Goal: Find specific page/section: Find specific page/section

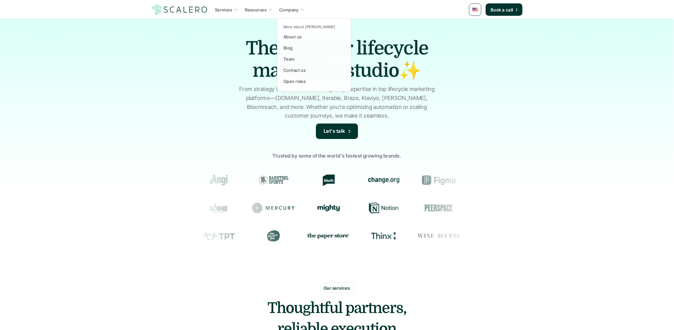
click at [292, 7] on p "Company" at bounding box center [288, 9] width 19 height 6
click at [300, 38] on p "About us" at bounding box center [293, 36] width 18 height 6
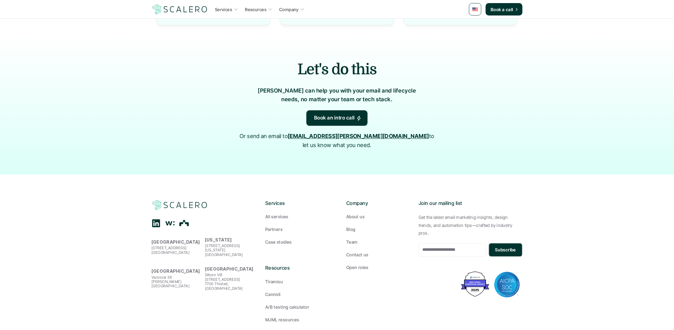
scroll to position [629, 0]
click at [183, 217] on icon at bounding box center [184, 222] width 10 height 10
click at [168, 220] on use at bounding box center [169, 222] width 9 height 4
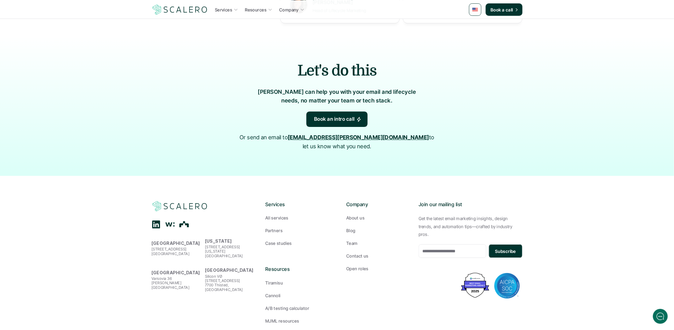
scroll to position [930, 0]
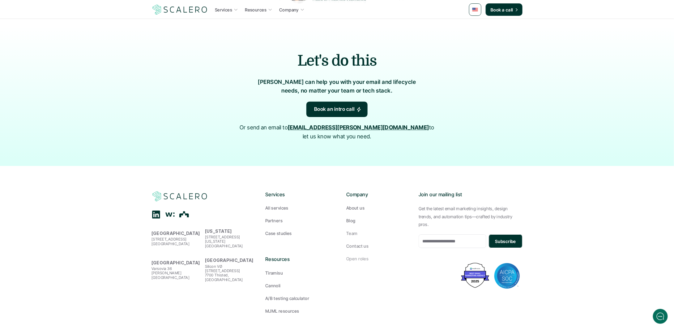
click at [355, 255] on p "Open roles" at bounding box center [357, 258] width 22 height 6
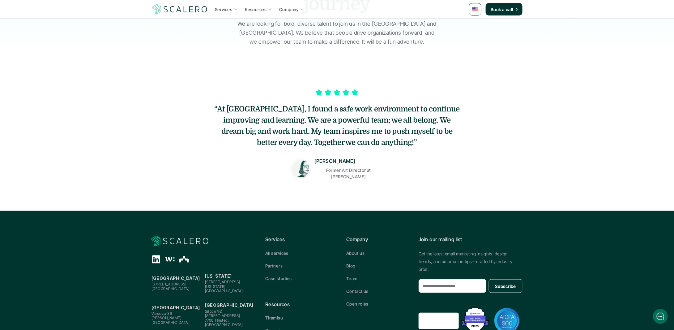
scroll to position [157, 0]
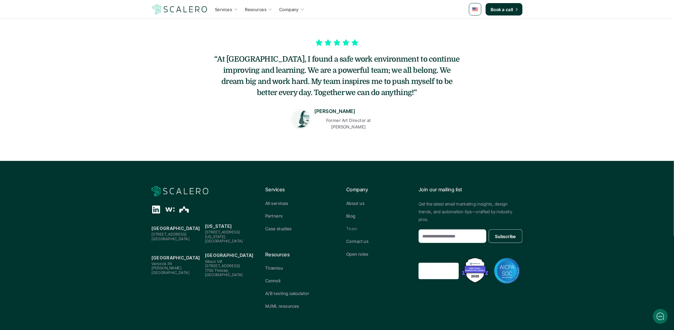
click at [355, 225] on p "Team" at bounding box center [351, 228] width 11 height 6
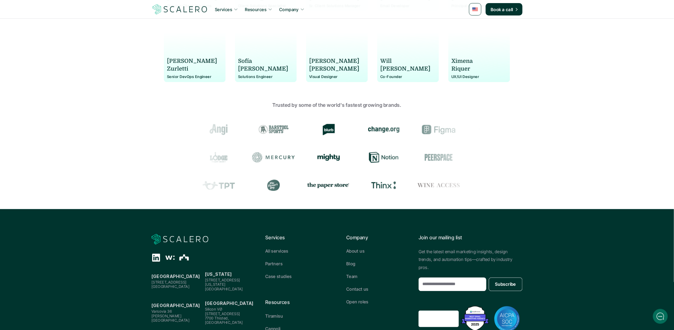
scroll to position [588, 0]
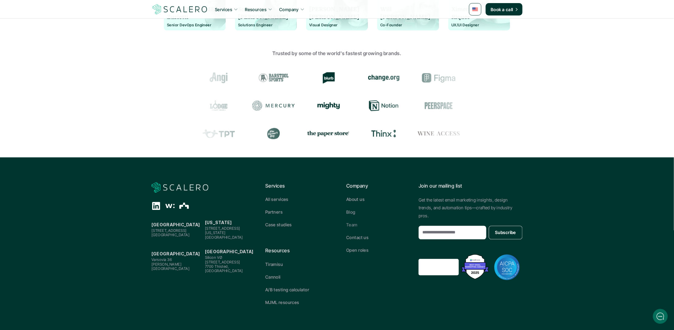
click at [358, 237] on p "Contact us" at bounding box center [357, 237] width 22 height 6
